Goal: Participate in discussion

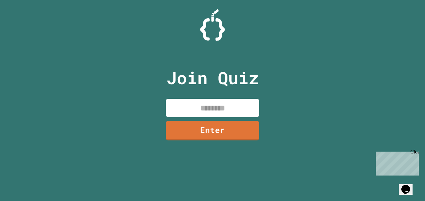
click at [204, 110] on input at bounding box center [212, 108] width 93 height 18
type input "*"
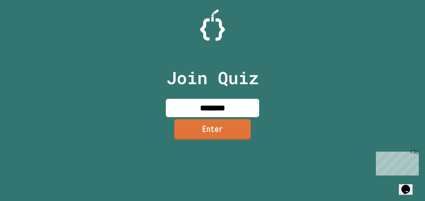
type input "********"
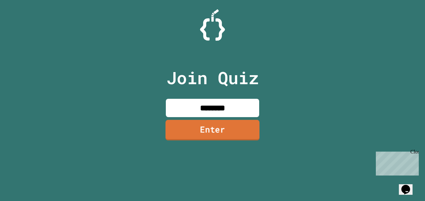
click at [214, 123] on link "Enter" at bounding box center [213, 130] width 94 height 21
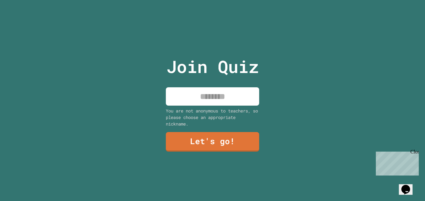
click at [226, 106] on div "Join Quiz You are not anonymous to teachers, so please choose an appropriate ni…" at bounding box center [212, 100] width 105 height 201
click at [229, 103] on input at bounding box center [212, 97] width 93 height 18
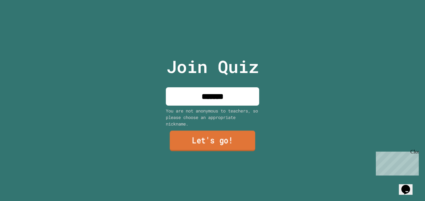
type input "*******"
click at [234, 144] on link "Let's go!" at bounding box center [213, 141] width 86 height 21
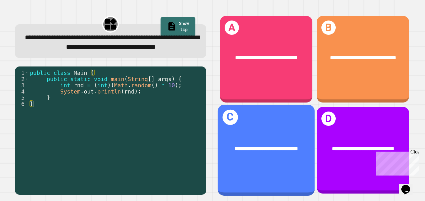
click at [273, 140] on div "**********" at bounding box center [266, 149] width 97 height 30
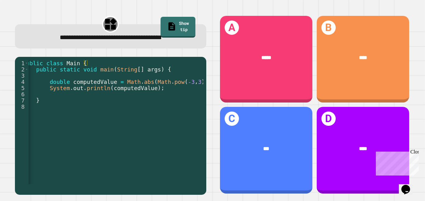
scroll to position [0, 23]
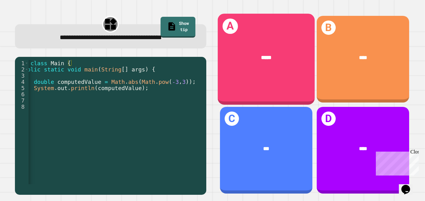
click at [281, 71] on div "*****" at bounding box center [266, 58] width 97 height 30
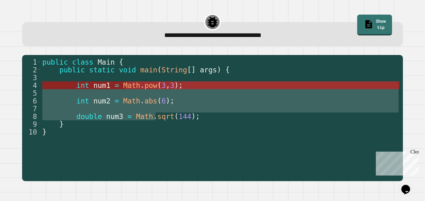
drag, startPoint x: 156, startPoint y: 117, endPoint x: 124, endPoint y: 84, distance: 45.4
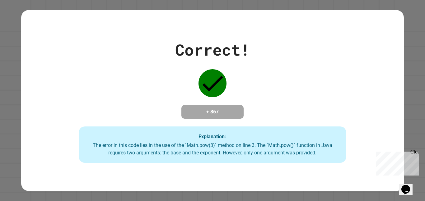
click at [124, 84] on div "Correct! + 867 Explanation: The error in this code lies in the use of the `Math…" at bounding box center [212, 100] width 383 height 125
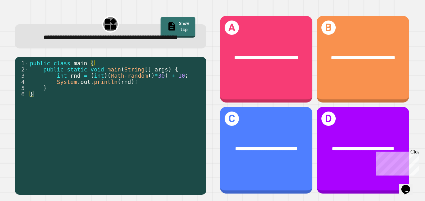
click at [347, 79] on div "**********" at bounding box center [363, 59] width 92 height 87
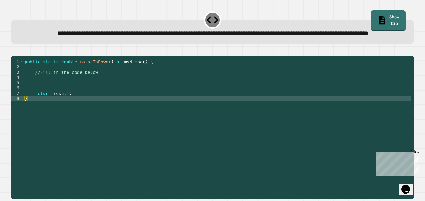
click at [127, 84] on div "public static double raiseToPower ( int myNumber ) { //Fill in the code below r…" at bounding box center [217, 120] width 388 height 122
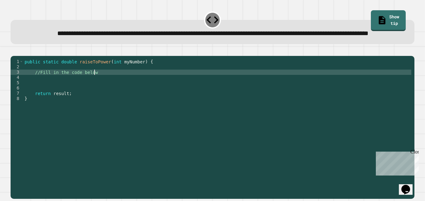
click at [104, 93] on div "public static double raiseToPower ( int myNumber ) { //Fill in the code below r…" at bounding box center [217, 120] width 388 height 122
type textarea "**"
click at [52, 113] on div "public static double raiseToPower ( int myNumber ) { int myNumber = pow ( myNum…" at bounding box center [217, 120] width 388 height 122
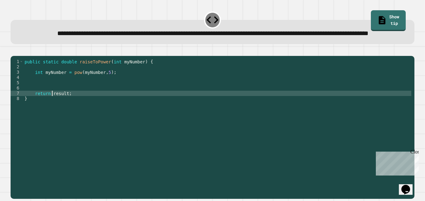
click at [41, 91] on div "public static double raiseToPower ( int myNumber ) { int myNumber = pow ( myNum…" at bounding box center [217, 120] width 388 height 122
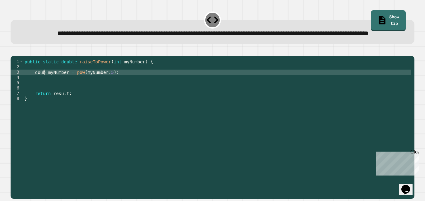
scroll to position [0, 3]
click at [109, 91] on div "public static double raiseToPower ( int myNumber ) { double myNumber = pow ( my…" at bounding box center [217, 120] width 388 height 122
click at [71, 92] on div "public static double raiseToPower ( int myNumber ) { double myNumber = pow ( my…" at bounding box center [217, 120] width 388 height 122
click at [14, 51] on icon "button" at bounding box center [14, 51] width 0 height 0
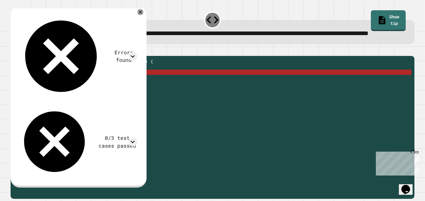
click at [75, 92] on div "public static double raiseToPower ( int myNumber ) { double result = pow ( myNu…" at bounding box center [217, 120] width 388 height 122
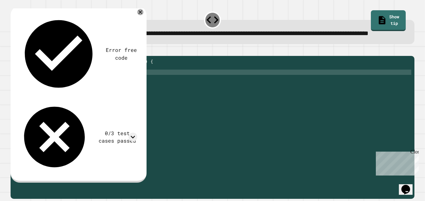
scroll to position [0, 8]
click at [14, 51] on icon "button" at bounding box center [14, 51] width 0 height 0
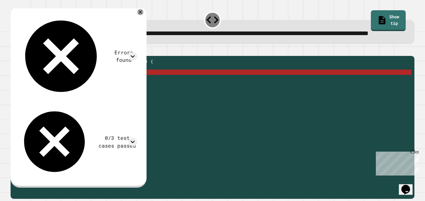
click at [88, 92] on div "public static double raiseToPower ( int myNumber ) { double result = math . pow…" at bounding box center [217, 120] width 388 height 122
click at [116, 91] on div "public static double raiseToPower ( int myNumber ) { double result = math . pow…" at bounding box center [217, 120] width 388 height 122
click at [144, 16] on icon at bounding box center [140, 11] width 7 height 7
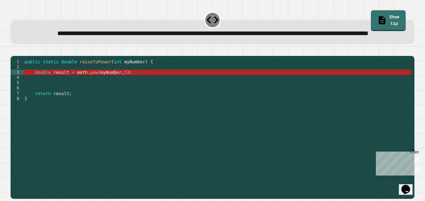
click at [86, 93] on div "public static double raiseToPower ( int myNumber ) { double result = math . pow…" at bounding box center [217, 120] width 388 height 122
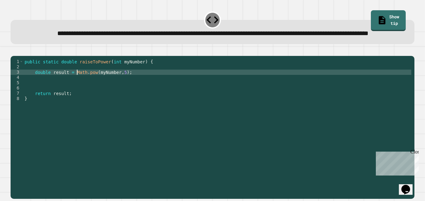
scroll to position [0, 7]
type textarea "**********"
click at [25, 56] on div at bounding box center [213, 52] width 404 height 7
click at [14, 51] on icon "button" at bounding box center [14, 51] width 0 height 0
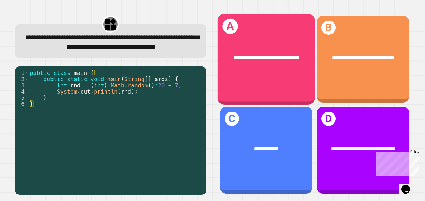
click at [268, 71] on div "**********" at bounding box center [266, 58] width 97 height 30
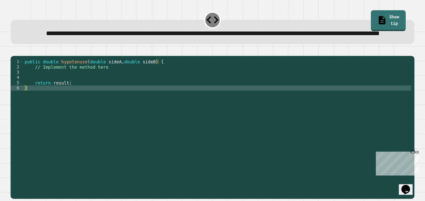
click at [99, 92] on div "public double hypotenuse ( double sideA , double sideB ) { // Implement the met…" at bounding box center [217, 120] width 388 height 122
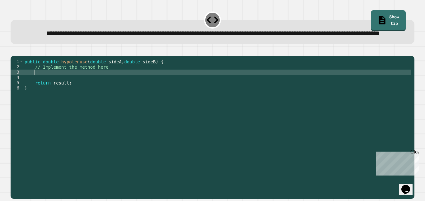
click at [123, 84] on div "public double hypotenuse ( double sideA , double sideB ) { // Implement the met…" at bounding box center [217, 120] width 388 height 122
click at [115, 91] on div "public double hypotenuse ( double sideA , double sideB ) { // Implement the met…" at bounding box center [217, 120] width 388 height 122
click at [82, 92] on div "public double hypotenuse ( double sideA , double sideB ) { // Implement the met…" at bounding box center [217, 120] width 388 height 122
click at [14, 51] on icon "button" at bounding box center [14, 51] width 0 height 0
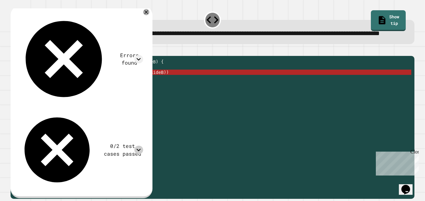
click at [137, 146] on icon at bounding box center [139, 150] width 8 height 8
click at [146, 16] on icon at bounding box center [146, 12] width 7 height 7
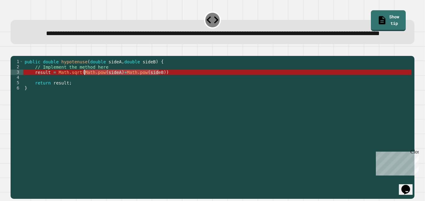
drag, startPoint x: 159, startPoint y: 92, endPoint x: 83, endPoint y: 92, distance: 76.0
click at [83, 92] on div "public double hypotenuse ( double sideA , double sideB ) { // Implement the met…" at bounding box center [217, 120] width 388 height 122
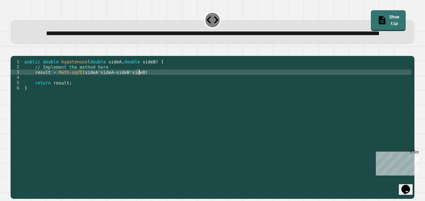
scroll to position [0, 14]
click at [14, 51] on icon "button" at bounding box center [14, 51] width 0 height 0
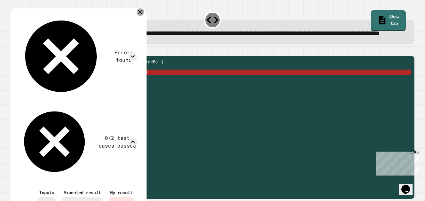
click at [144, 16] on icon at bounding box center [140, 11] width 7 height 7
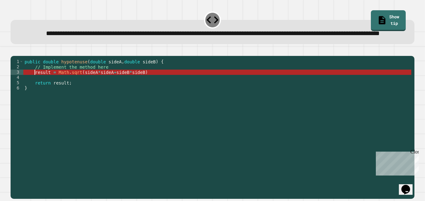
click at [35, 92] on div "public double hypotenuse ( double sideA , double sideB ) { // Implement the met…" at bounding box center [217, 120] width 388 height 122
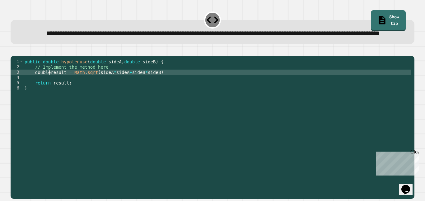
scroll to position [0, 4]
click at [14, 51] on icon "button" at bounding box center [14, 51] width 0 height 0
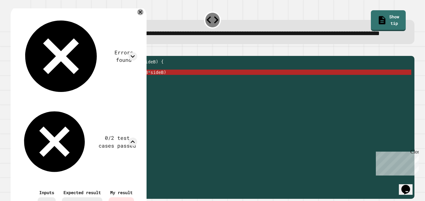
click at [140, 26] on div "Errors found /Main.java:3: error: ';' expected double result = Math.sqrt(sideA*…" at bounding box center [78, 140] width 126 height 261
click at [143, 16] on icon at bounding box center [140, 11] width 7 height 7
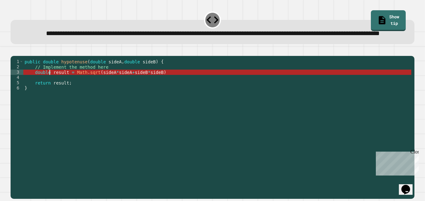
click at [50, 92] on div "public double hypotenuse ( double sideA , double sideB ) { // Implement the met…" at bounding box center [217, 120] width 388 height 122
click at [206, 90] on div "public double hypotenuse ( double sideA , double sideB ) { // Implement the met…" at bounding box center [217, 120] width 388 height 122
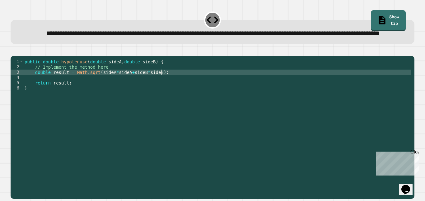
scroll to position [0, 17]
type textarea "**********"
click at [14, 51] on button "button" at bounding box center [14, 51] width 0 height 0
